Goal: Information Seeking & Learning: Learn about a topic

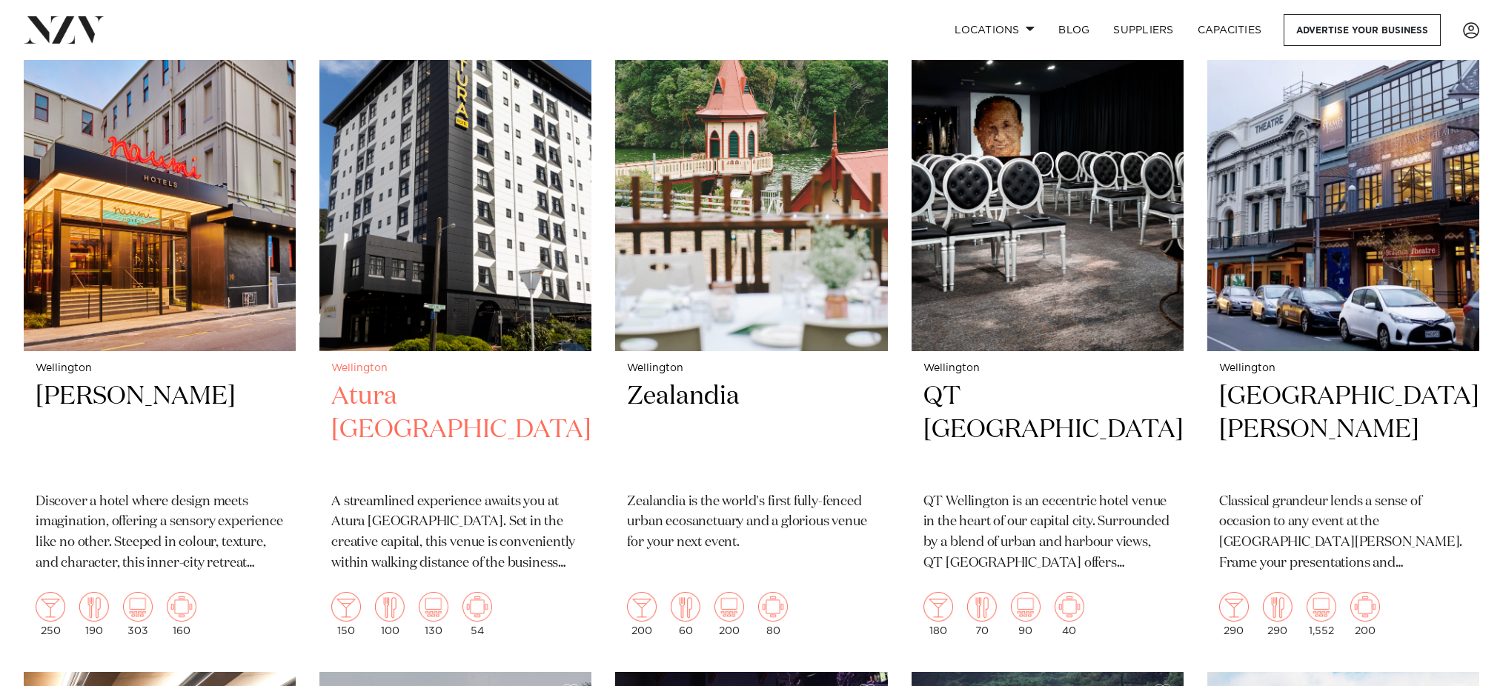
scroll to position [1853, 0]
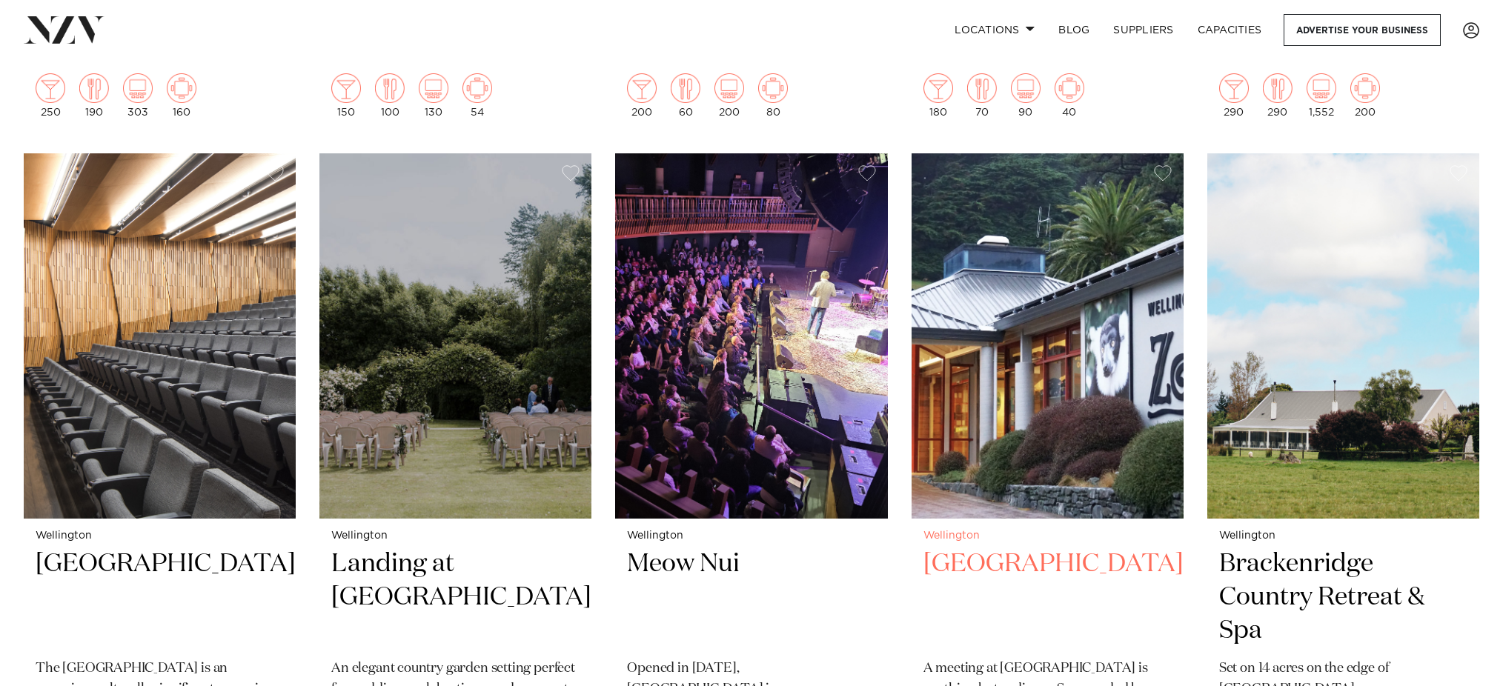
click at [1144, 283] on img at bounding box center [1048, 335] width 272 height 365
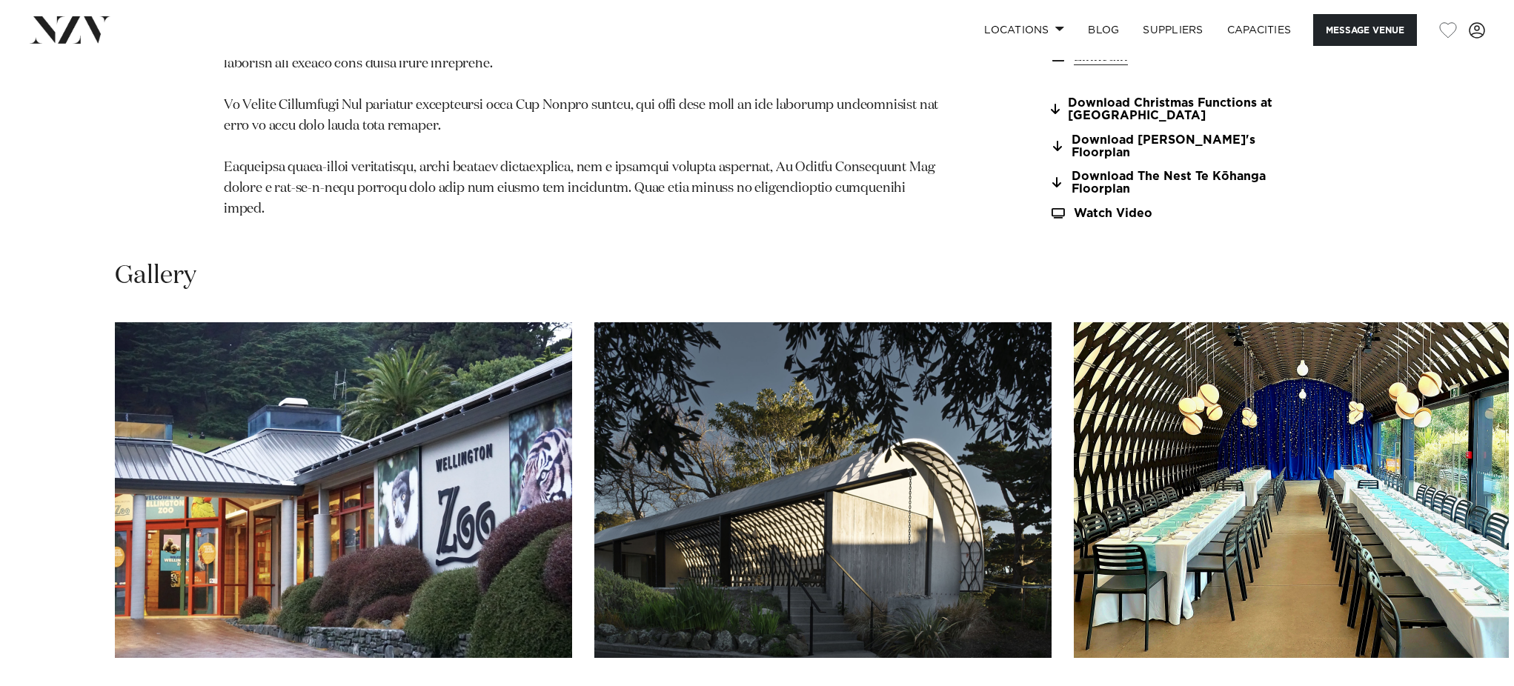
scroll to position [1557, 0]
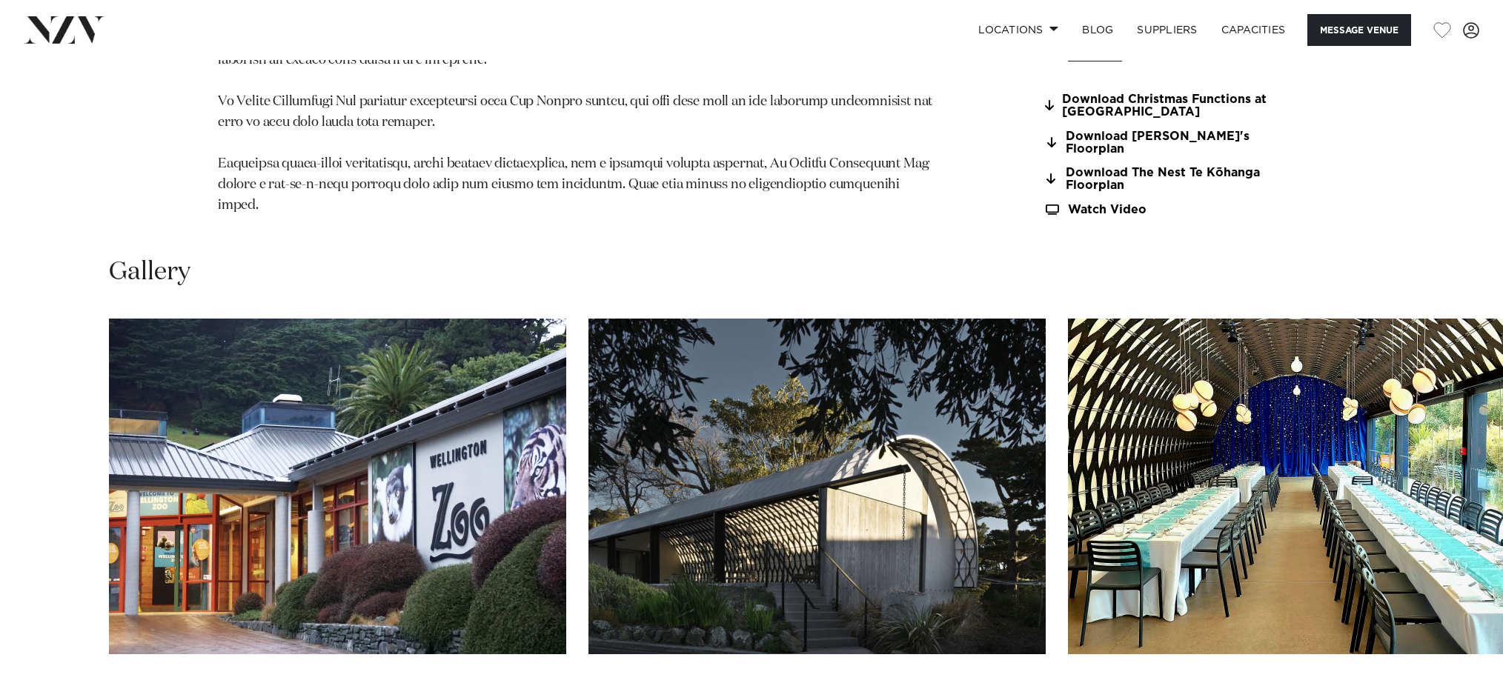
click at [1193, 397] on img "3 / 8" at bounding box center [1296, 487] width 457 height 336
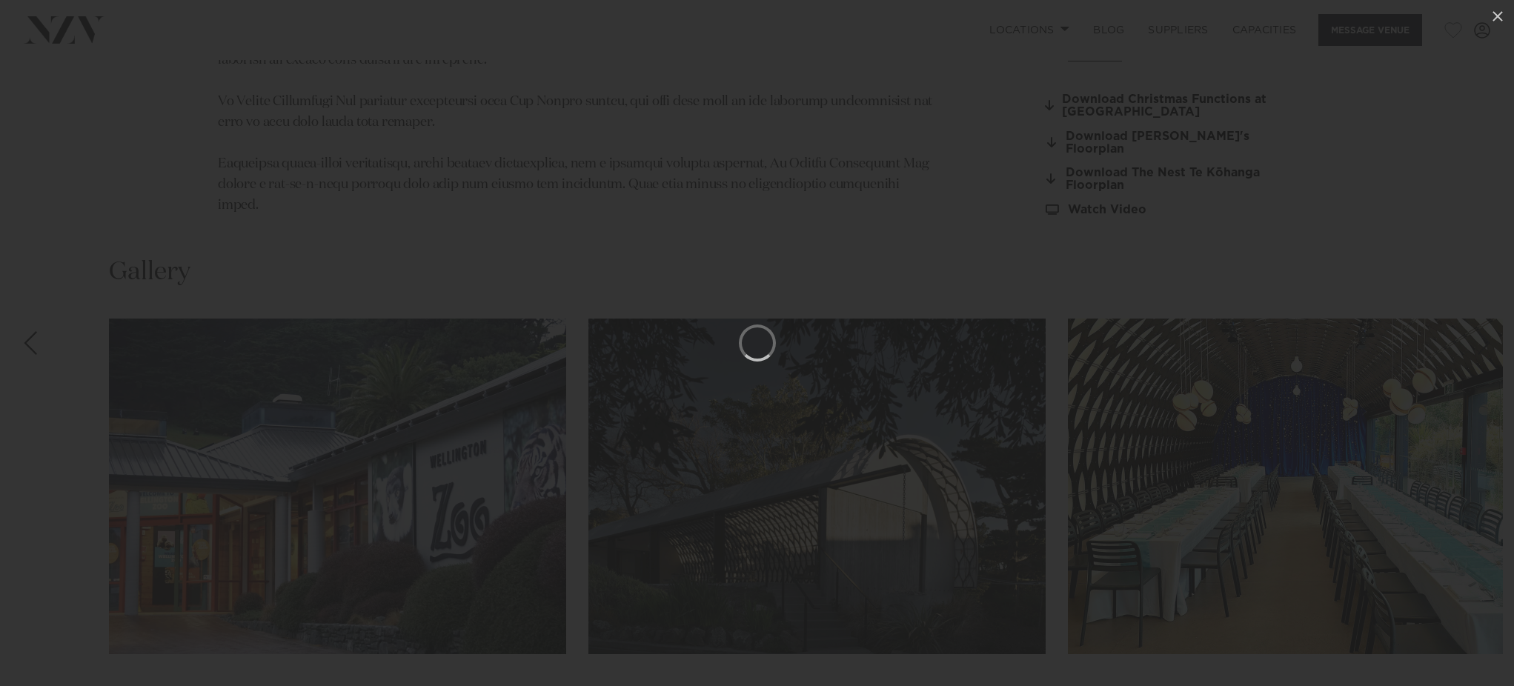
click at [1194, 397] on div at bounding box center [757, 343] width 1514 height 686
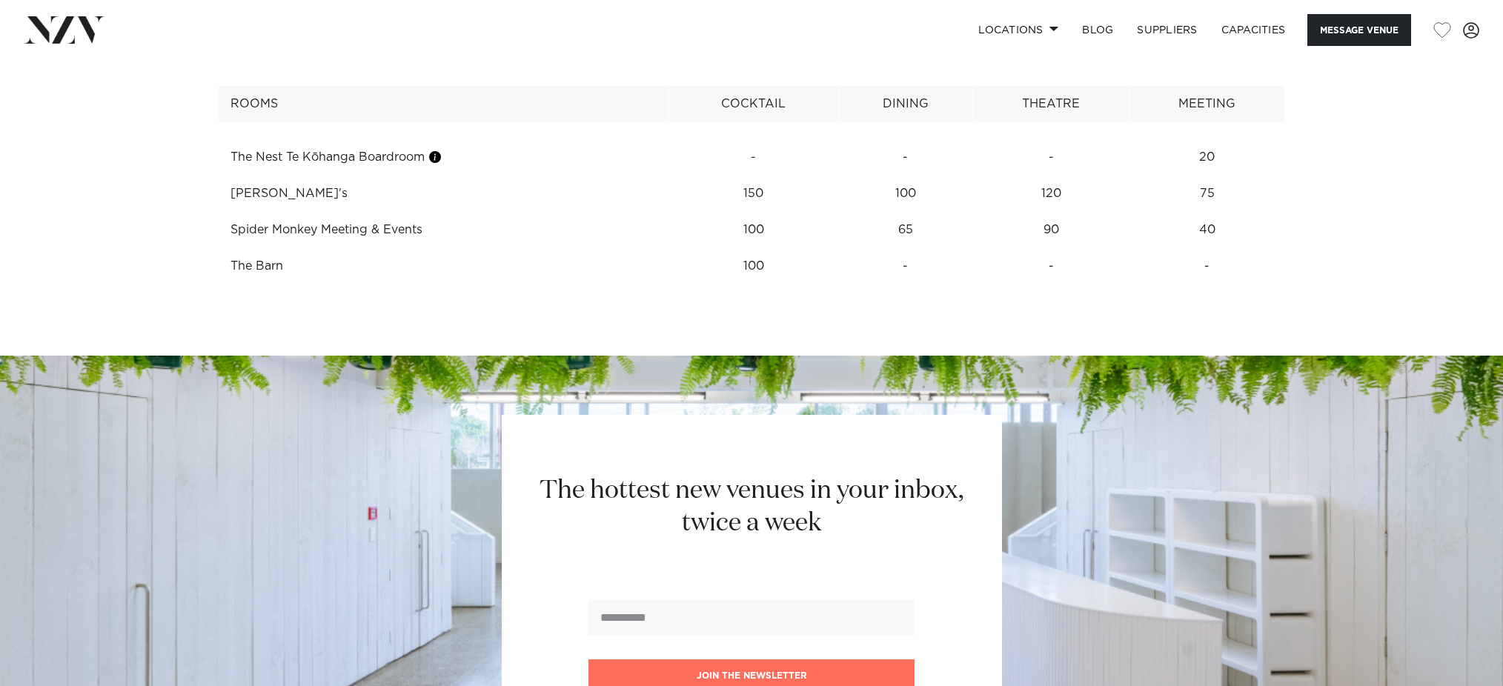
scroll to position [2782, 0]
